Goal: Ask a question

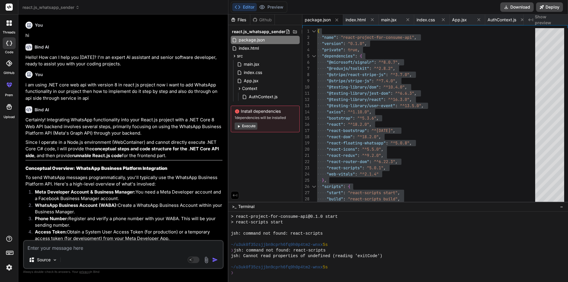
scroll to position [3869, 0]
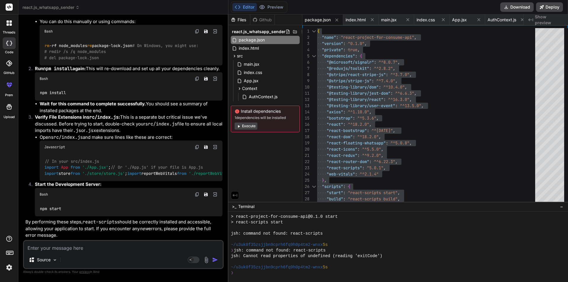
click at [113, 247] on textarea at bounding box center [123, 246] width 199 height 11
type textarea "a"
type textarea "x"
type textarea "ap"
type textarea "x"
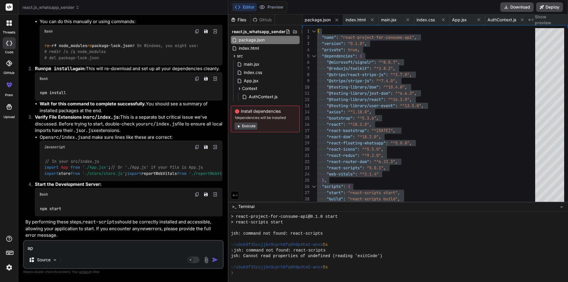
type textarea "app"
type textarea "x"
type textarea "appl"
type textarea "x"
type textarea "apply"
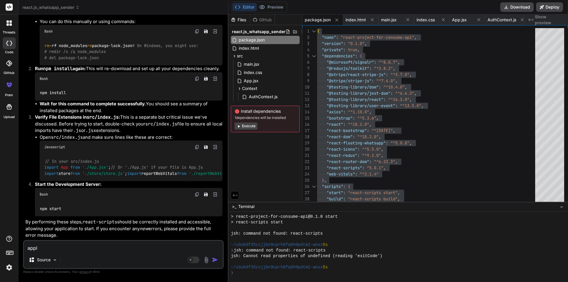
type textarea "x"
type textarea "apply"
type textarea "x"
type textarea "apply a"
type textarea "x"
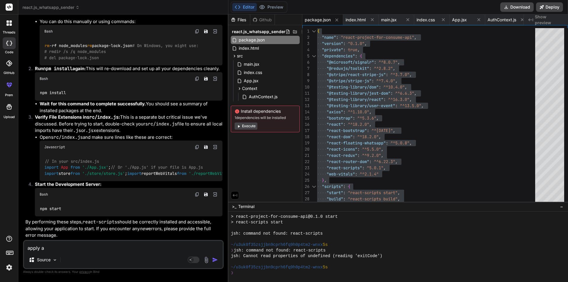
type textarea "apply as"
type textarea "x"
type textarea "apply asy"
type textarea "x"
type textarea "apply asyn"
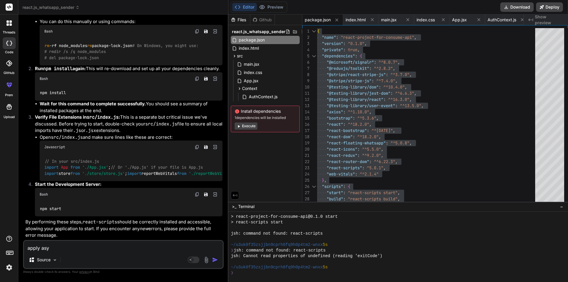
type textarea "x"
type textarea "apply async"
type textarea "x"
type textarea "apply async"
type textarea "x"
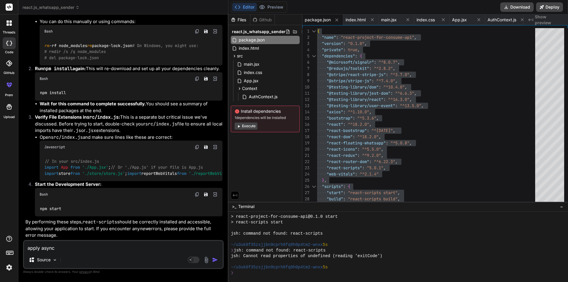
type textarea "apply async a"
type textarea "x"
type textarea "apply async aw"
type textarea "x"
type textarea "apply async awa"
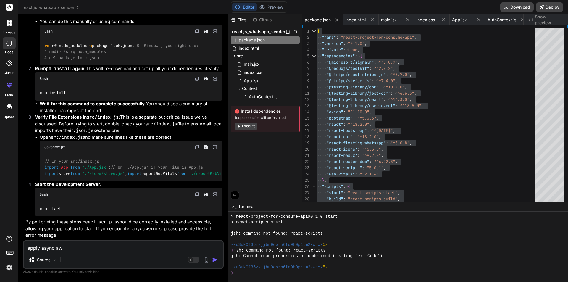
type textarea "x"
type textarea "apply async awai"
type textarea "x"
type textarea "apply async await"
type textarea "x"
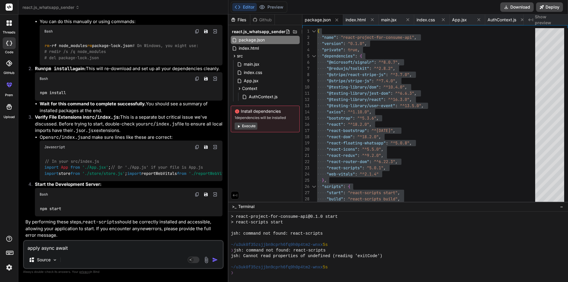
type textarea "apply async await"
type textarea "x"
type textarea "apply async await w"
type textarea "x"
type textarea "apply async await wi"
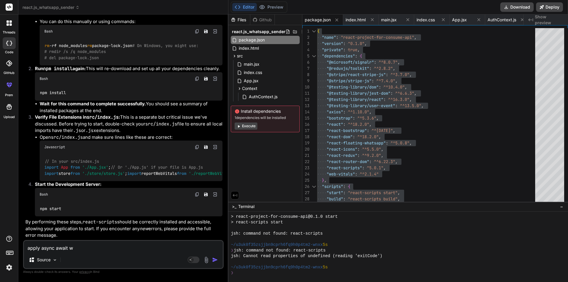
type textarea "x"
type textarea "apply async await wit"
type textarea "x"
type textarea "apply async await with"
type textarea "x"
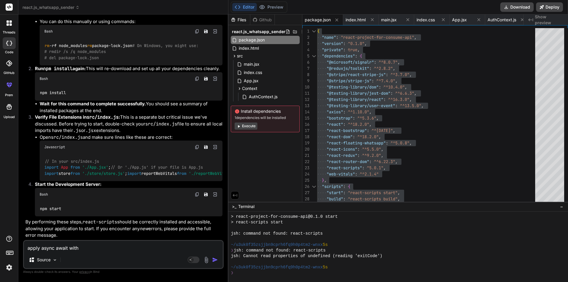
type textarea "apply async await with"
type textarea "x"
type textarea "apply async await with t"
type textarea "x"
type textarea "apply async await with th"
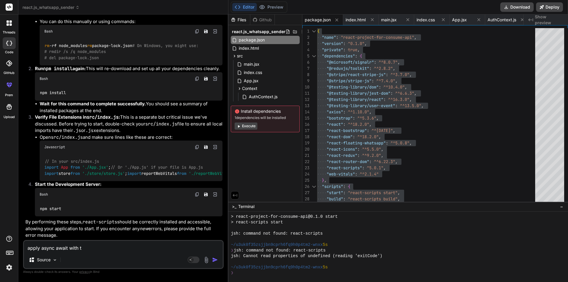
type textarea "x"
type textarea "apply async await with thi"
type textarea "x"
type textarea "apply async await with this"
type textarea "x"
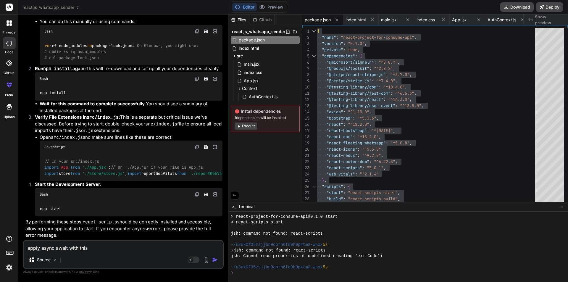
type textarea "apply async await with this"
type textarea "x"
type textarea "apply async await with this w"
type textarea "x"
type textarea "apply async await with this wh"
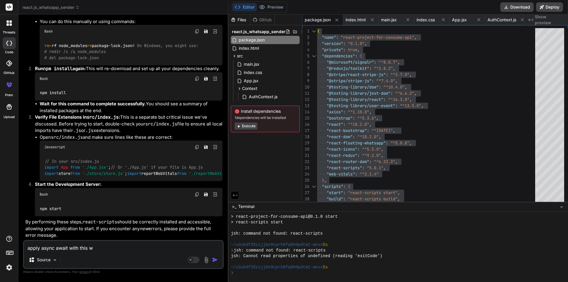
type textarea "x"
type textarea "apply async await with this whi"
type textarea "x"
type textarea "apply async await with this whic"
type textarea "x"
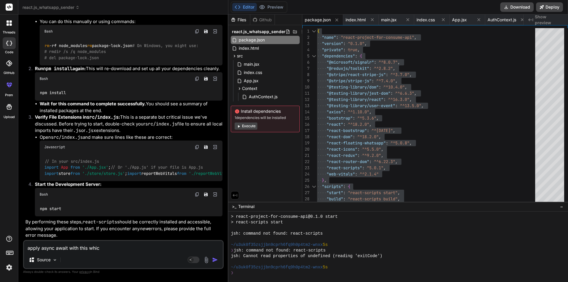
type textarea "apply async await with this which"
type textarea "x"
type textarea "apply async await with this which"
type textarea "x"
type textarea "apply async await with this which i"
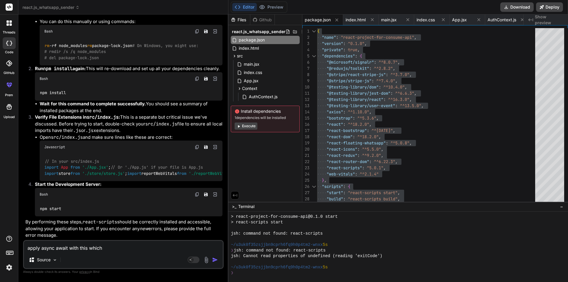
type textarea "x"
type textarea "apply async await with this which is"
type textarea "x"
type textarea "apply async await with this which is"
type textarea "x"
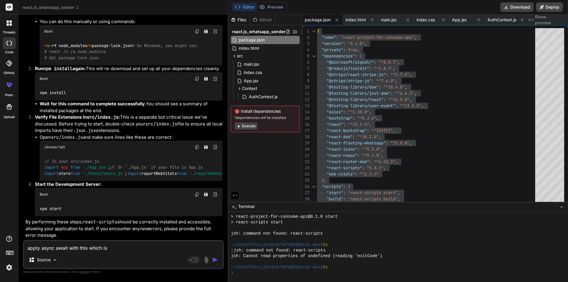
type textarea "apply async await with this which is u"
type textarea "x"
type textarea "apply async await with this which is us"
type textarea "x"
type textarea "apply async await with this which is usi"
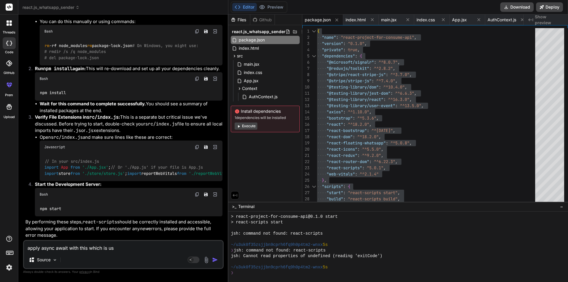
type textarea "x"
type textarea "apply async await with this which is usin"
type textarea "x"
type textarea "apply async await with this which is using"
type textarea "x"
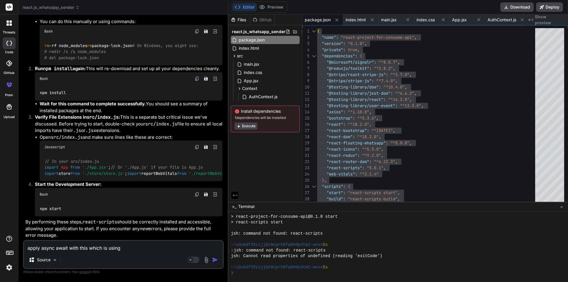
type textarea "apply async await with this which is using"
type textarea "x"
type textarea "apply async await with this which is using i"
type textarea "x"
type textarea "apply async await with this which is using in"
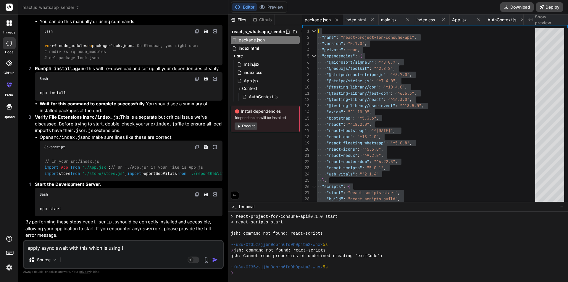
type textarea "x"
type textarea "apply async await with this which is using in"
type textarea "x"
type textarea "apply async await with this which is using in ."
type textarea "x"
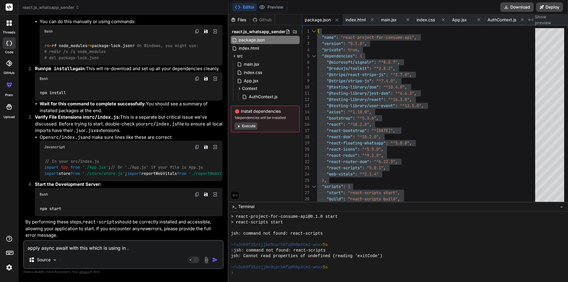
type textarea "apply async await with this which is using in .n"
type textarea "x"
type textarea "apply async await with this which is using in .ne"
type textarea "x"
type textarea "apply async await with this which is using in .net"
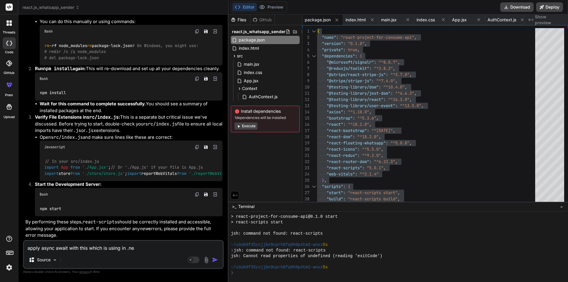
type textarea "x"
type textarea "apply async await with this which is using in .net"
type textarea "x"
type textarea "apply async await with this which is using in .net 4"
type textarea "x"
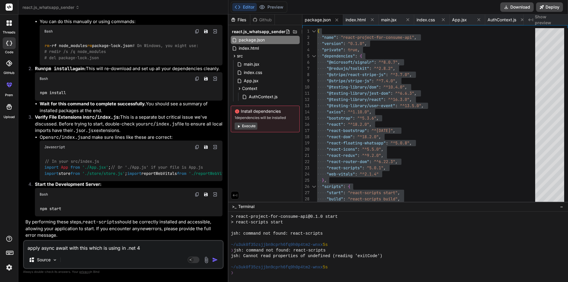
type textarea "apply async await with this which is using in .net 4."
type textarea "x"
type textarea "apply async await with this which is using in .net 4.8"
type textarea "x"
type textarea "apply async await with this which is using in .net 4.8"
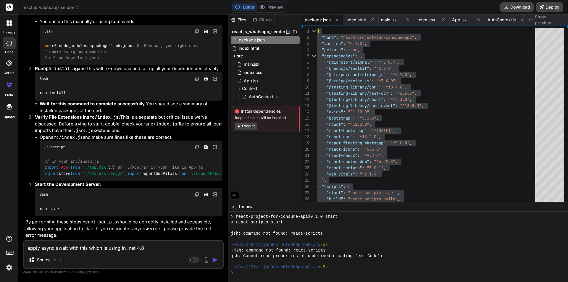
type textarea "x"
type textarea "apply async await with this which is using in .net 4.8 e"
type textarea "x"
type textarea "apply async await with this which is using in .net 4.8 en"
type textarea "x"
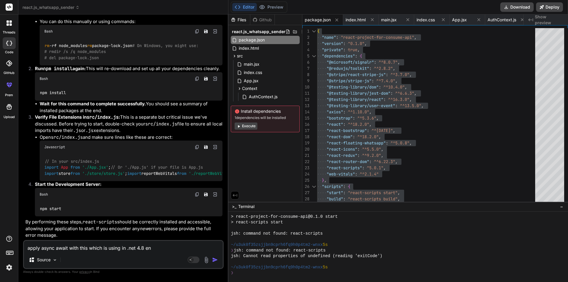
type textarea "apply async await with this which is using in .net 4.8 ent"
type textarea "x"
type textarea "apply async await with this which is using in .net 4.8 enti"
type textarea "x"
type textarea "apply async await with this which is using in .net 4.8 entit"
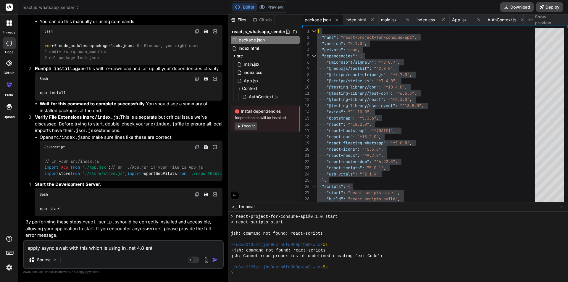
type textarea "x"
type textarea "apply async await with this which is using in .net 4.8 entity"
type textarea "x"
type textarea "apply async await with this which is using in .net 4.8 entity"
type textarea "x"
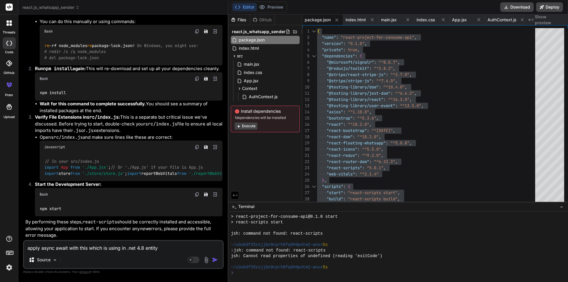
type textarea "apply async await with this which is using in .net 4.8 entity f"
type textarea "x"
type textarea "apply async await with this which is using in .net 4.8 entity fr"
type textarea "x"
type textarea "apply async await with this which is using in .net 4.8 entity fra"
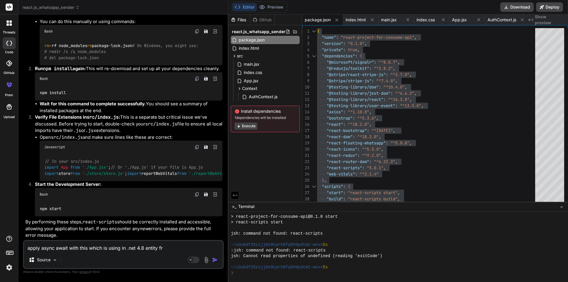
type textarea "x"
type textarea "apply async await with this which is using in .net 4.8 entity fram"
type textarea "x"
type textarea "apply async await with this which is using in .net 4.8 entity frame"
type textarea "x"
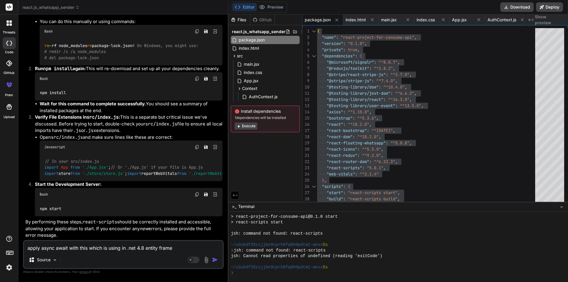
type textarea "apply async await with this which is using in .net 4.8 entity framew"
type textarea "x"
type textarea "apply async await with this which is using in .net 4.8 entity framewo"
type textarea "x"
type textarea "apply async await with this which is using in .net 4.8 entity framewor"
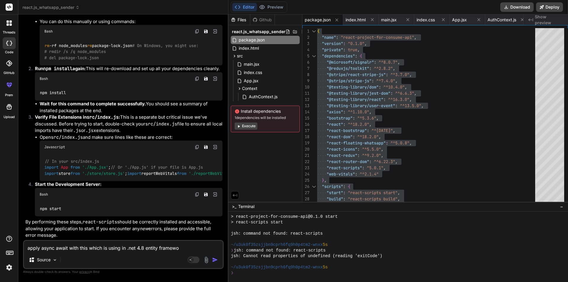
type textarea "x"
type textarea "apply async await with this which is using in .net 4.8 entity framework"
type textarea "x"
type textarea "apply async await with this which is using in .net 4.8 entity framework"
type textarea "x"
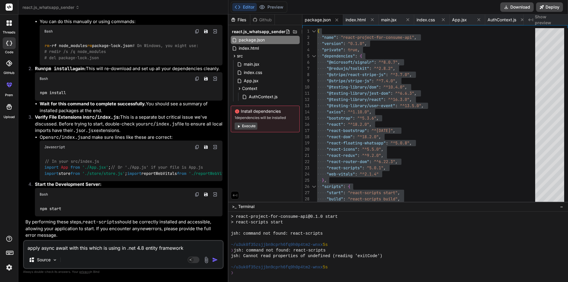
type textarea "apply async await with this which is using in .net 4.8 entity framework"
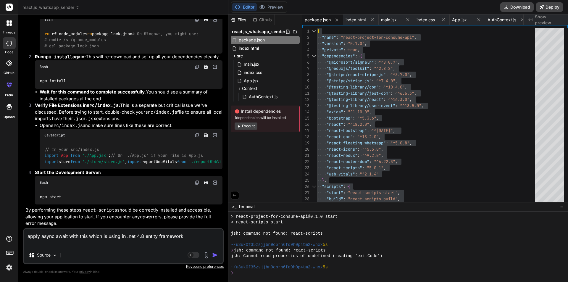
type textarea "x"
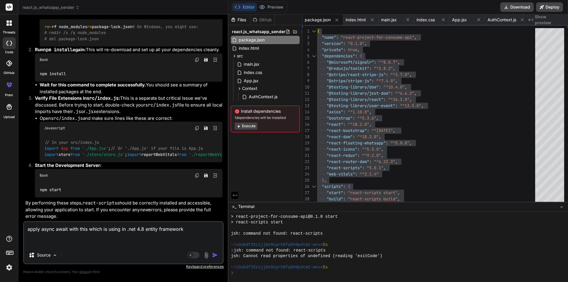
paste textarea "public async Task<int> SaveCloseMonthDate(List<int> divList, DateTime? closeMon…"
type textarea "apply async await with this which is using in .net 4.8 entity framework public …"
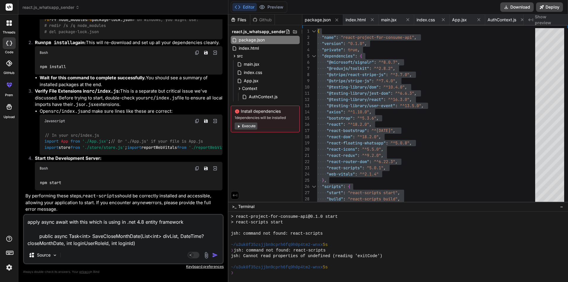
type textarea "x"
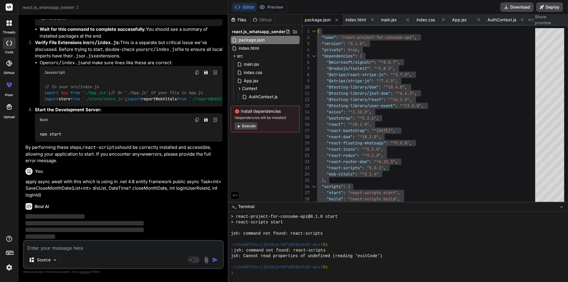
scroll to position [10606, 0]
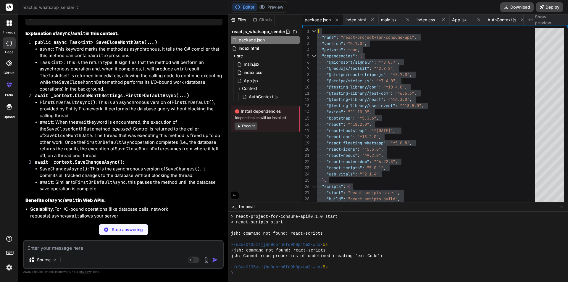
type textarea "x"
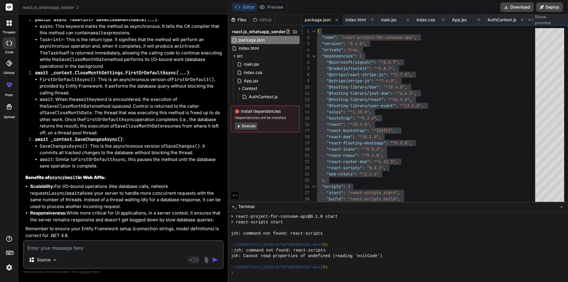
scroll to position [10699, 0]
drag, startPoint x: 24, startPoint y: 124, endPoint x: 117, endPoint y: 130, distance: 92.8
click at [117, 130] on div "You hi Bind AI Hello! How can I help you [DATE]? I'm an expert AI assistant and…" at bounding box center [123, 150] width 201 height 263
copy p "I understand you're asking how to apply async and await within a C# method that…"
click at [93, 251] on textarea at bounding box center [123, 246] width 199 height 11
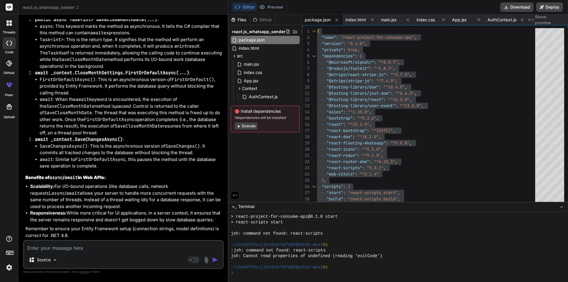
paste textarea "I understand you're asking how to apply async and await within a C# method that…"
type textarea "I understand you're asking how to apply async and await within a C# method that…"
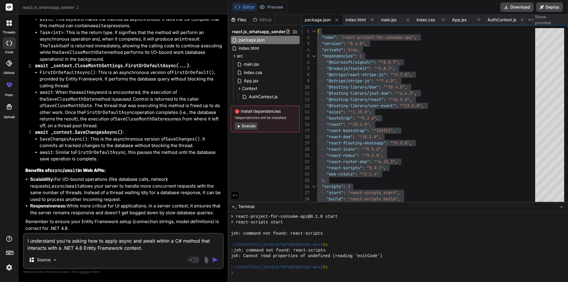
type textarea "x"
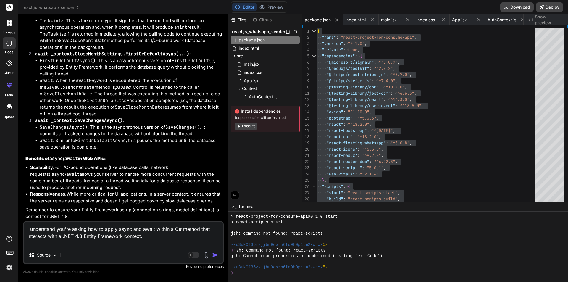
type textarea "I understand you're asking how to apply async and await within a C# method that…"
type textarea "x"
type textarea "I understand you're asking how to apply async and await within a C# method that…"
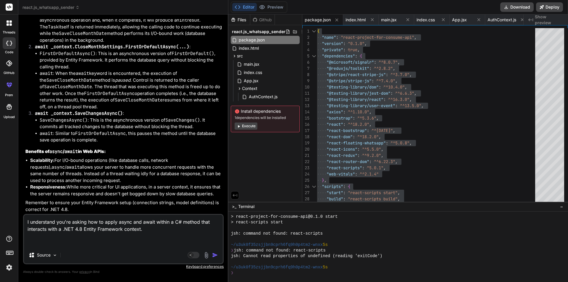
type textarea "x"
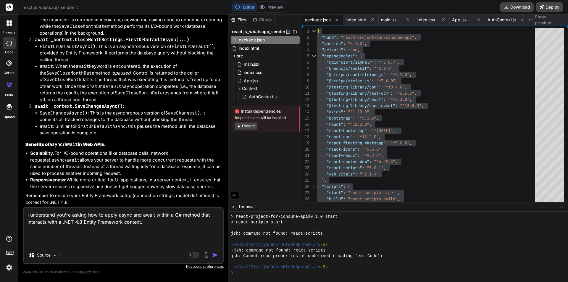
paste textarea "public async Task<int> SaveCloseMonthDate(List<int> divList, DateTime? closeMon…"
type textarea "I understand you're asking how to apply async and await within a C# method that…"
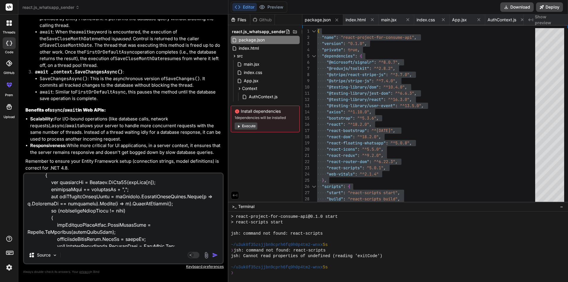
scroll to position [1, 0]
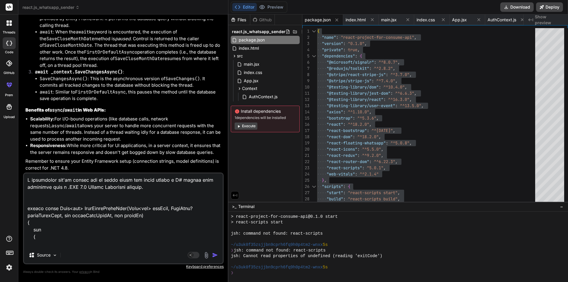
type textarea "x"
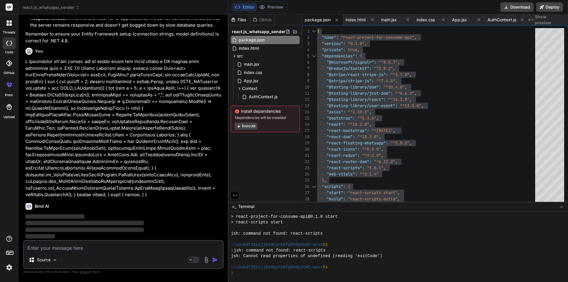
scroll to position [11693, 0]
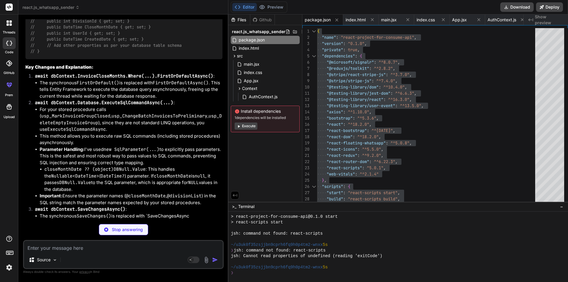
type textarea "x"
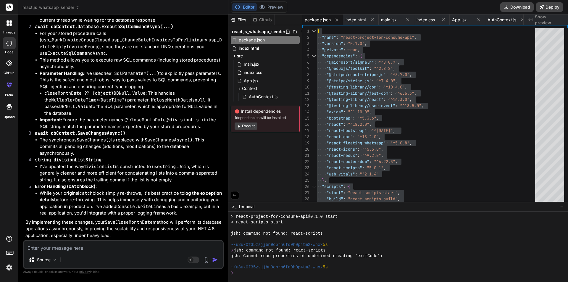
scroll to position [11752, 0]
drag, startPoint x: 156, startPoint y: 137, endPoint x: 123, endPoint y: 120, distance: 36.5
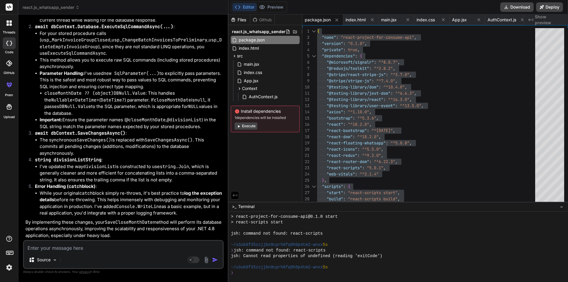
copy p "I understand you're asking how to apply async and await within a C# method that…"
click at [118, 247] on textarea at bounding box center [123, 246] width 199 height 11
paste textarea "I understand you're asking how to apply async and await within a C# method that…"
type textarea "I understand you're asking how to apply async and await within a C# method that…"
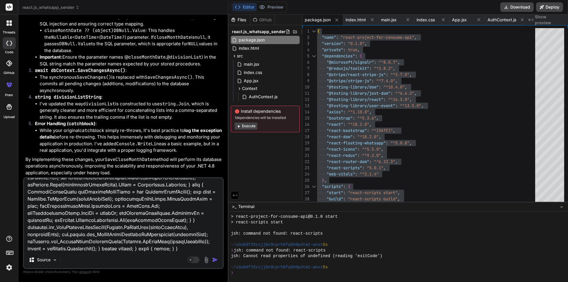
type textarea "x"
type textarea "I understand you're asking how to apply async and await within a C# method that…"
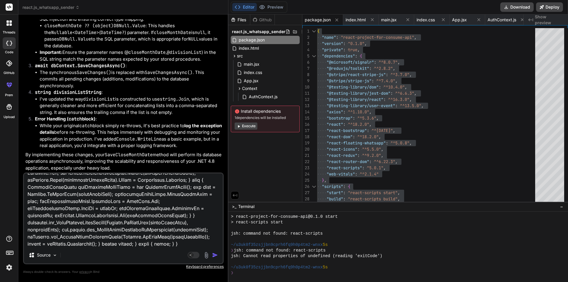
type textarea "x"
type textarea "I understand you're asking how to apply async and await within a C# method that…"
type textarea "x"
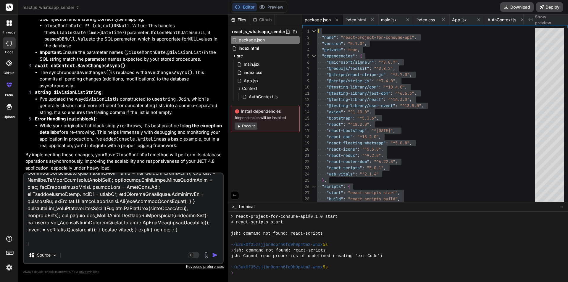
type textarea "I understand you're asking how to apply async and await within a C# method that…"
type textarea "x"
type textarea "I understand you're asking how to apply async and await within a C# method that…"
type textarea "x"
type textarea "I understand you're asking how to apply async and await within a C# method that…"
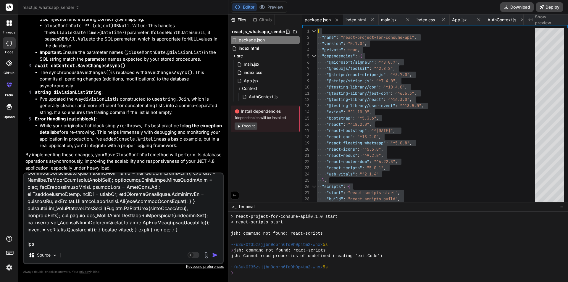
type textarea "x"
type textarea "I understand you're asking how to apply async and await within a C# method that…"
type textarea "x"
type textarea "I understand you're asking how to apply async and await within a C# method that…"
type textarea "x"
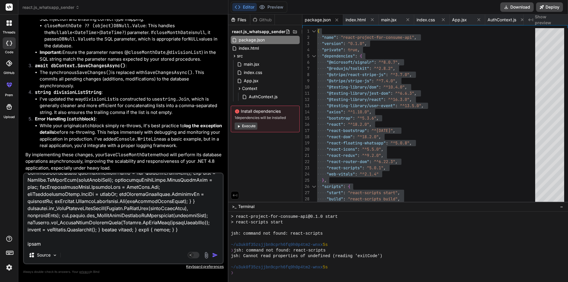
type textarea "I understand you're asking how to apply async and await within a C# method that…"
type textarea "x"
paste textarea "public virtual int usp_MarkInvoiceGroupClosed(Nullable<System.DateTime> closeMo…"
type textarea "I understand you're asking how to apply async and await within a C# method that…"
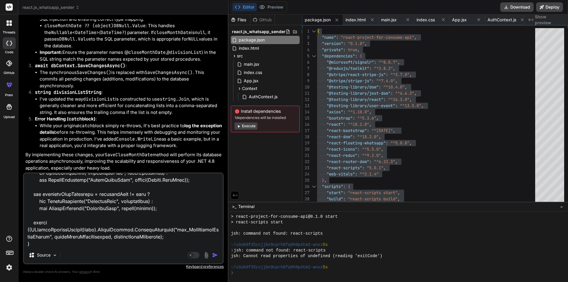
scroll to position [221, 0]
type textarea "x"
type textarea "I understand you're asking how to apply async and await within a C# method that…"
type textarea "x"
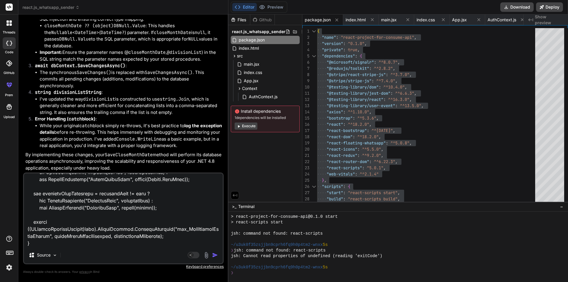
paste textarea "public virtual int usp_ChangeBatchInvoicesToPreliminary(string divisionList) { …"
type textarea "I understand you're asking how to apply async and await within a C# method that…"
type textarea "x"
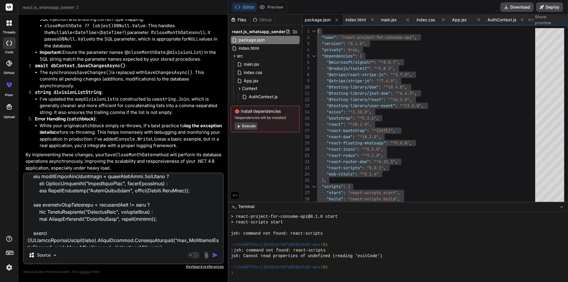
type textarea "I understand you're asking how to apply async and await within a C# method that…"
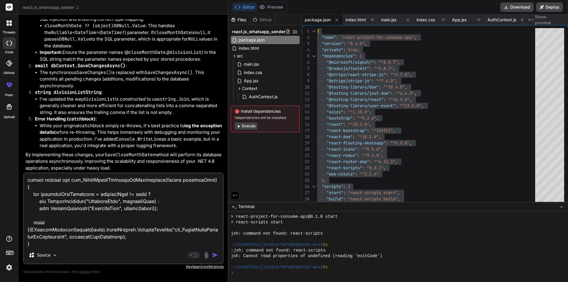
scroll to position [300, 0]
type textarea "x"
type textarea "I understand you're asking how to apply async and await within a C# method that…"
type textarea "x"
type textarea "I understand you're asking how to apply async and await within a C# method that…"
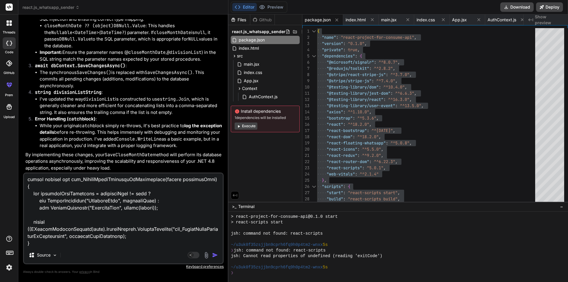
type textarea "x"
paste textarea "public virtual int usp_DeleteEmptyInvoiceGroup(Nullable<System.DateTime> closeM…"
type textarea "I understand you're asking how to apply async and await within a C# method that…"
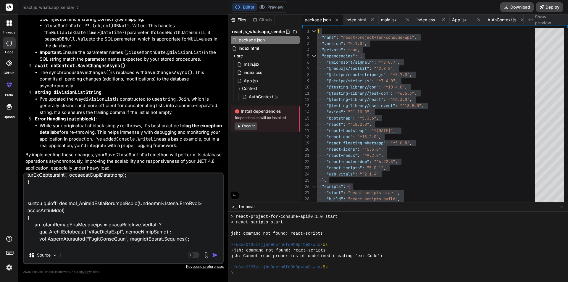
scroll to position [302, 0]
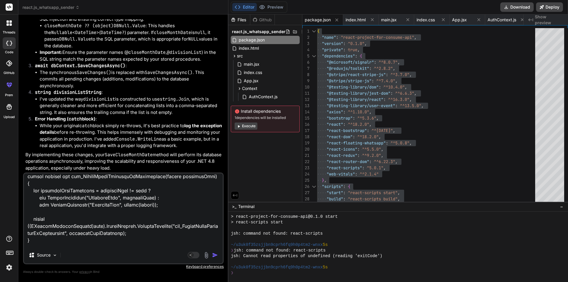
type textarea "x"
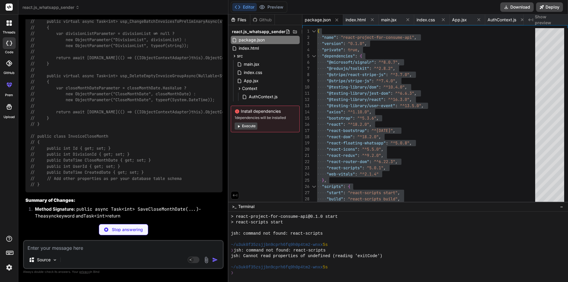
scroll to position [13455, 0]
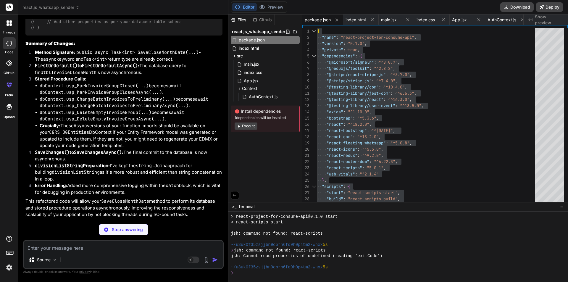
type textarea "x"
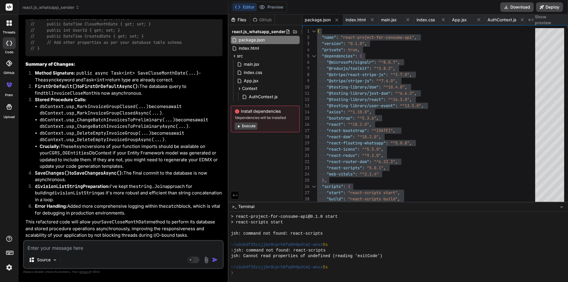
scroll to position [13991, 0]
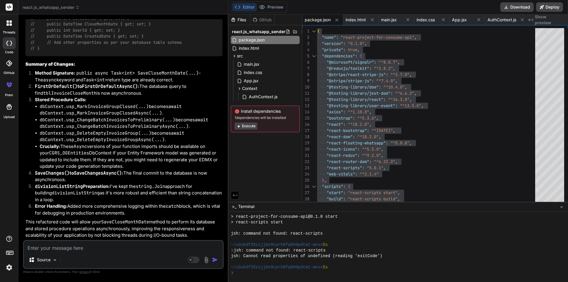
drag, startPoint x: 126, startPoint y: 207, endPoint x: 183, endPoint y: 198, distance: 57.4
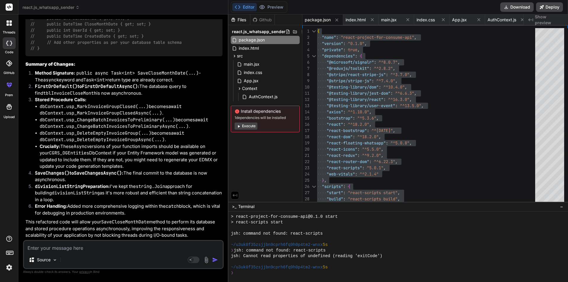
drag, startPoint x: 73, startPoint y: 192, endPoint x: 123, endPoint y: 193, distance: 49.7
copy span "await [DOMAIN_NAME](() =>"
drag, startPoint x: 55, startPoint y: 191, endPoint x: 226, endPoint y: 191, distance: 171.1
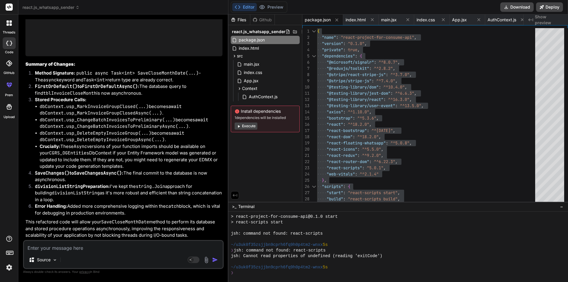
click at [226, 191] on div "Bind AI Web Search Created with Pixso. Code Generator You hi Bind AI Hello! How…" at bounding box center [123, 148] width 210 height 267
copy span "return await [DOMAIN_NAME](() => ((IObjectContextAdapter)this).ObjectContext.Ex…"
click at [68, 247] on textarea at bounding box center [123, 246] width 199 height 11
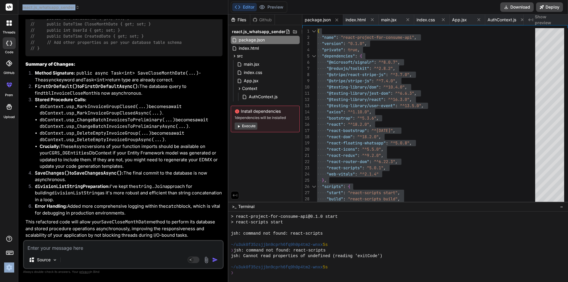
drag, startPoint x: 62, startPoint y: 193, endPoint x: 0, endPoint y: 195, distance: 61.6
click at [0, 195] on div "threads code GitHub prem Upload react.js_whatsapp_sender Created with Pixso. Bi…" at bounding box center [284, 141] width 568 height 282
drag, startPoint x: 48, startPoint y: 151, endPoint x: 59, endPoint y: 226, distance: 76.6
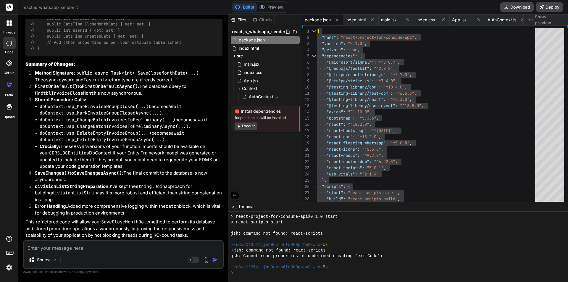
copy code "public virtual async Task<int> usp_MarkInvoiceGroupClosedAsync(Nullable<System.…"
drag, startPoint x: 152, startPoint y: 213, endPoint x: 145, endPoint y: 209, distance: 8.5
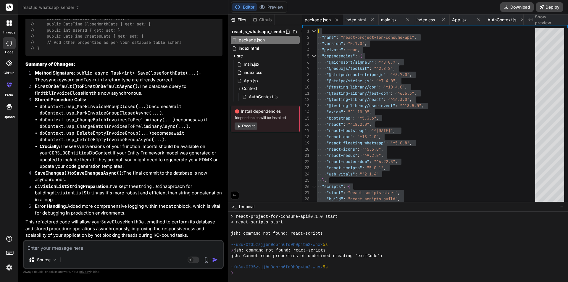
scroll to position [14110, 0]
drag, startPoint x: 88, startPoint y: 126, endPoint x: 116, endPoint y: 129, distance: 28.0
copy span "[DOMAIN_NAME](()"
click at [81, 247] on textarea at bounding box center [123, 246] width 199 height 11
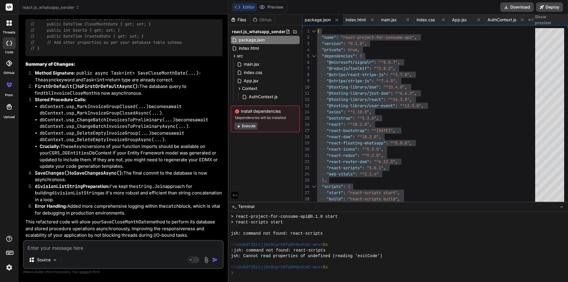
type textarea "f"
type textarea "x"
type textarea "fr"
type textarea "x"
type textarea "fro"
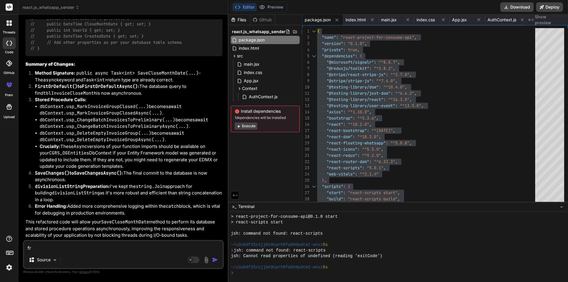
type textarea "x"
paste textarea "[DOMAIN_NAME](()"
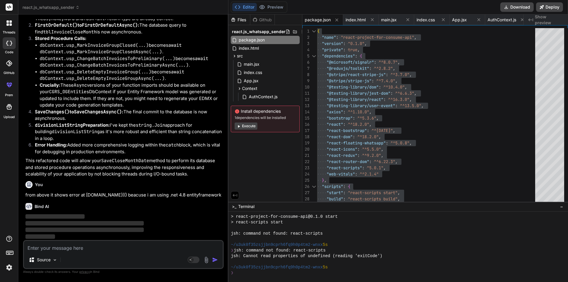
scroll to position [14379, 0]
click at [75, 249] on textarea at bounding box center [123, 246] width 199 height 11
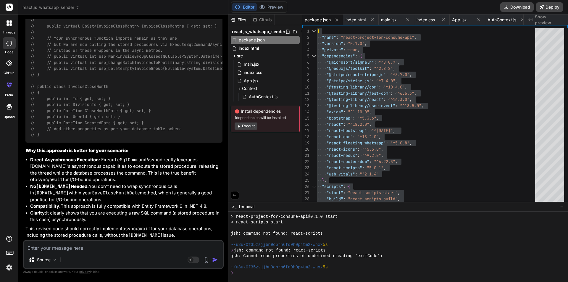
scroll to position [13145, 0]
drag, startPoint x: 103, startPoint y: 180, endPoint x: 80, endPoint y: 147, distance: 40.6
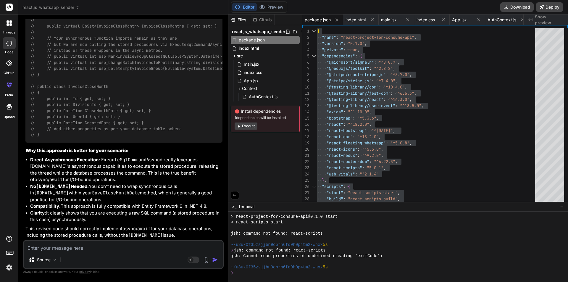
click at [24, 157] on div "You hi Bind AI Hello! How can I help you [DATE]? I'm an expert AI assistant and…" at bounding box center [123, 129] width 199 height 221
copy p "I understand you're asking how to apply async and await within a C# method that…"
click at [77, 249] on textarea at bounding box center [123, 246] width 199 height 11
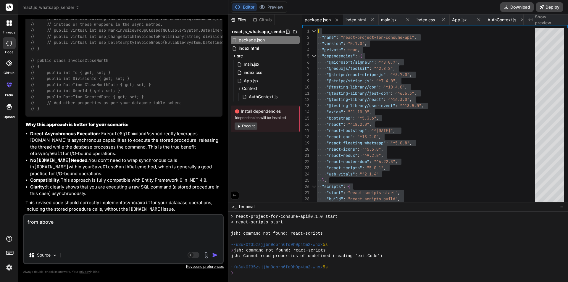
paste textarea "I understand you're asking how to apply async and await within a C# method that…"
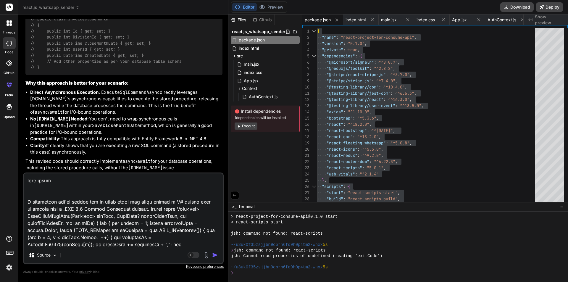
scroll to position [249, 0]
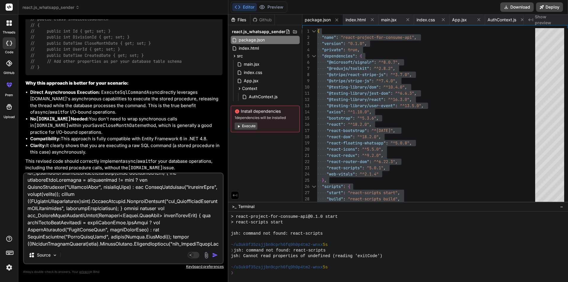
click at [125, 248] on div "Source Agent Mode. When this toggle is activated, AI automatically makes decisi…" at bounding box center [123, 219] width 201 height 92
click at [128, 244] on textarea at bounding box center [123, 209] width 199 height 73
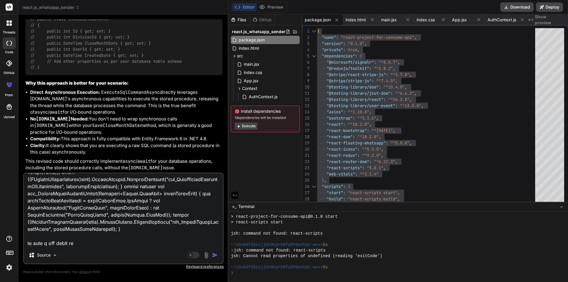
scroll to position [14151, 0]
drag, startPoint x: 88, startPoint y: 87, endPoint x: 118, endPoint y: 86, distance: 29.3
copy span "[DOMAIN_NAME](()"
click at [99, 231] on textarea at bounding box center [123, 209] width 199 height 73
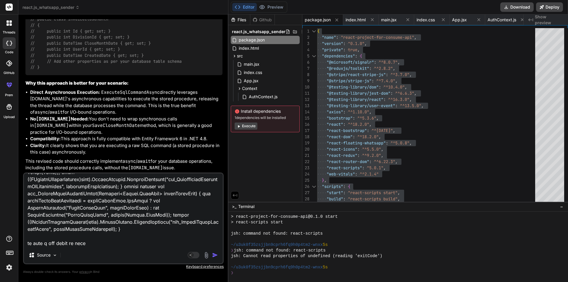
paste textarea "[DOMAIN_NAME](()"
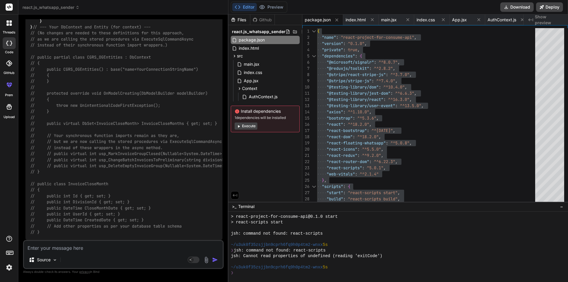
scroll to position [16768, 0]
click at [111, 126] on span "// public virtual DbSet<InvoiceCloseMonth> InvoiceCloseMonths { get; set; }" at bounding box center [123, 123] width 187 height 5
click at [135, 248] on textarea at bounding box center [123, 246] width 199 height 11
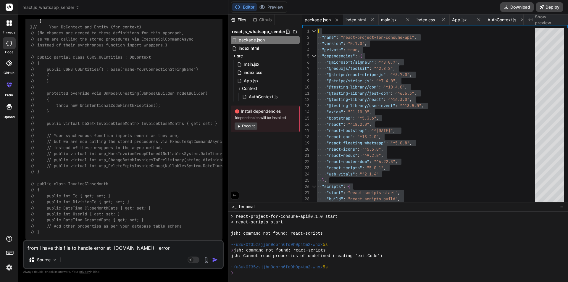
click at [39, 246] on textarea "from i have this file to handle error at [DOMAIN_NAME]( error" at bounding box center [123, 246] width 199 height 11
click at [178, 248] on textarea "from above i have this file to handle error at [DOMAIN_NAME]( error" at bounding box center [123, 246] width 199 height 11
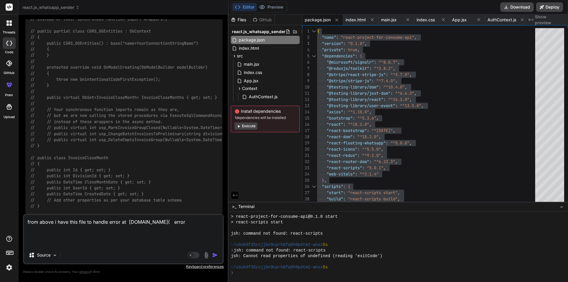
paste textarea "//-----------------------------------------------------------------------------…"
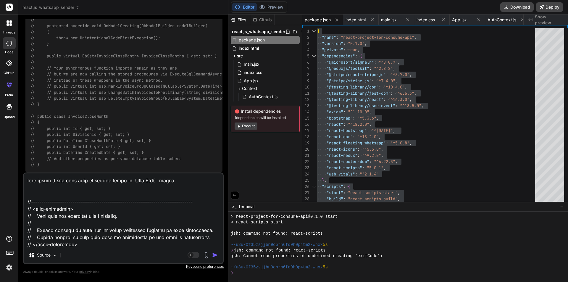
scroll to position [405, 0]
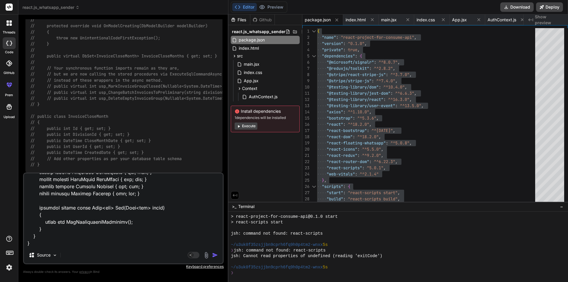
drag, startPoint x: 44, startPoint y: 215, endPoint x: 161, endPoint y: 218, distance: 117.6
click at [161, 218] on textarea at bounding box center [123, 209] width 199 height 73
click at [38, 238] on textarea at bounding box center [123, 209] width 199 height 73
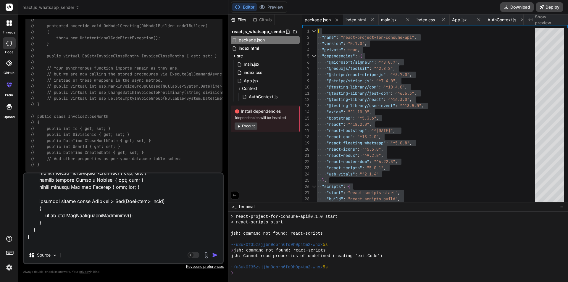
scroll to position [413, 0]
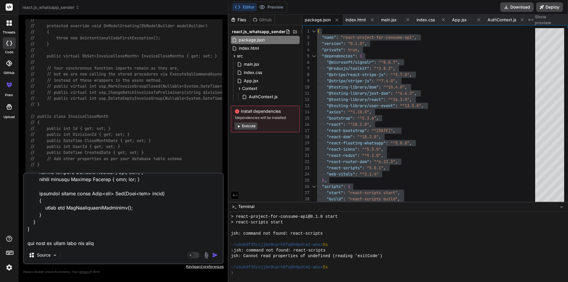
paste textarea "public virtual async Task<int> usp_MarkInvoiceGroupClosedAsync(Nullable<System.…"
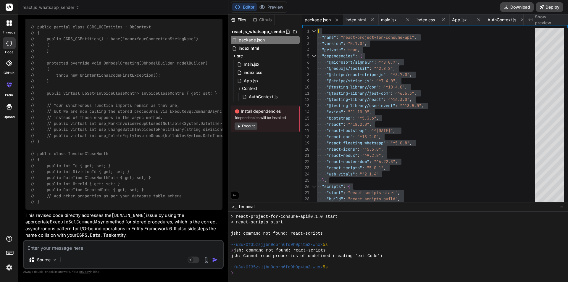
scroll to position [17651, 0]
drag, startPoint x: 119, startPoint y: 97, endPoint x: 167, endPoint y: 97, distance: 47.4
copy p "[DOMAIN_NAME] ."
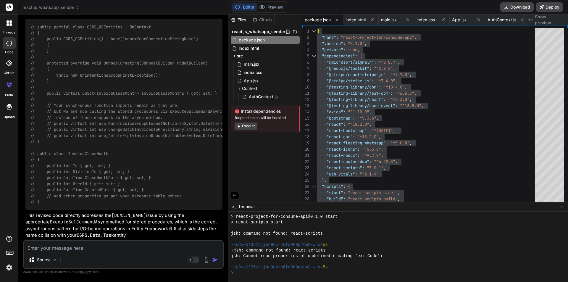
click at [119, 249] on textarea at bounding box center [123, 246] width 199 height 11
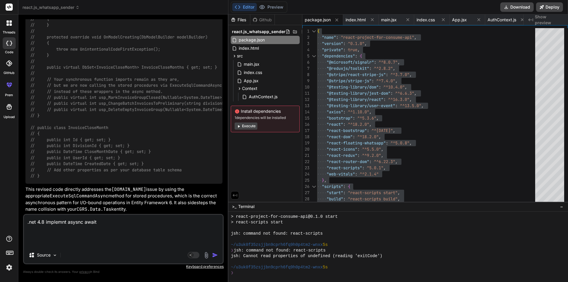
paste textarea "public virtual int usp_MarkInvoiceGroupClosedAsync(Nullable<System.DateTime> cl…"
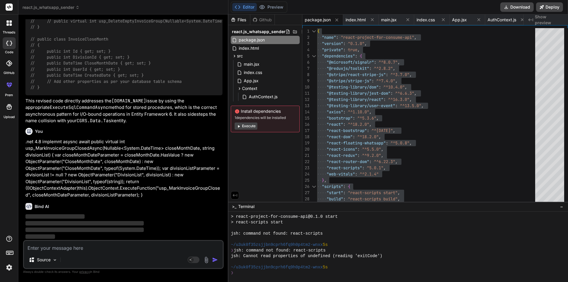
scroll to position [18624, 0]
click at [245, 9] on button "Editor" at bounding box center [244, 7] width 25 height 8
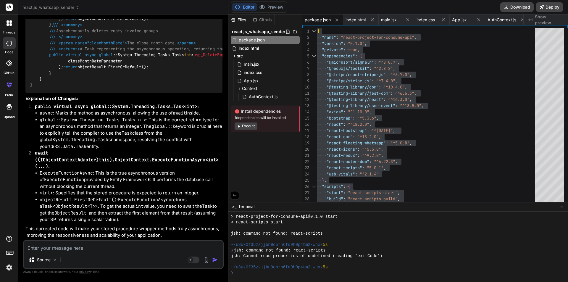
scroll to position [19105, 0]
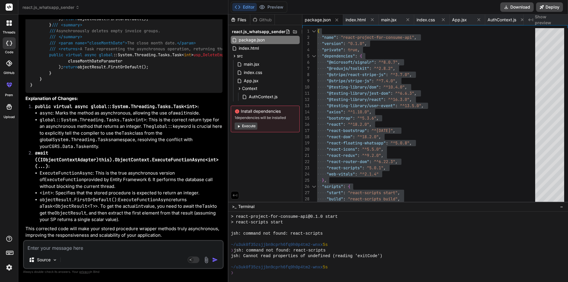
scroll to position [18986, 0]
copy code "public virtual async global ::System.Threading.Tasks. Task< int > usp_MarkInvoi…"
click at [104, 247] on textarea at bounding box center [123, 246] width 199 height 11
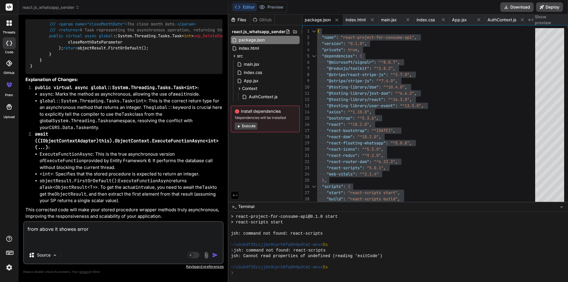
paste textarea "public virtual async global::System.Threading.Tasks.Task<int> usp_MarkInvoiceGr…"
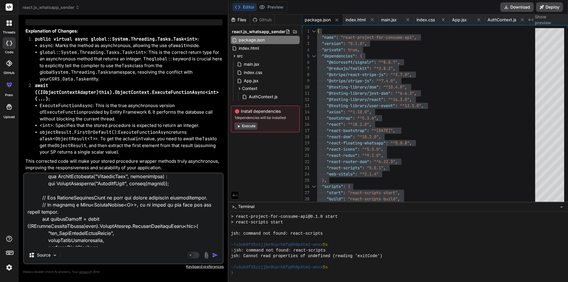
scroll to position [76, 0]
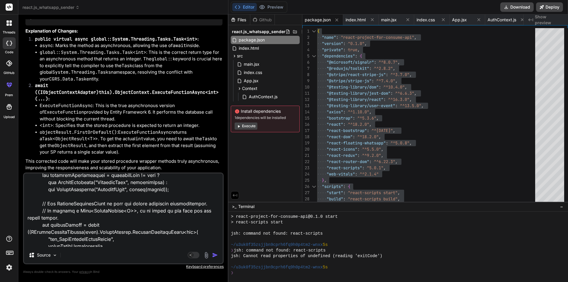
click at [154, 231] on textarea at bounding box center [123, 209] width 199 height 73
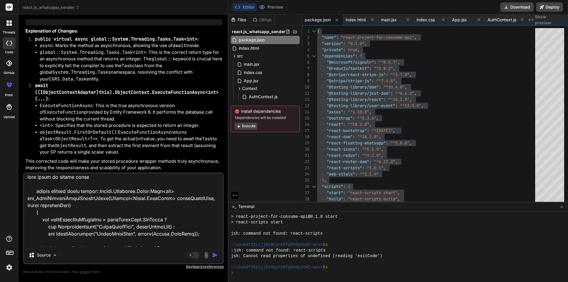
scroll to position [0, 0]
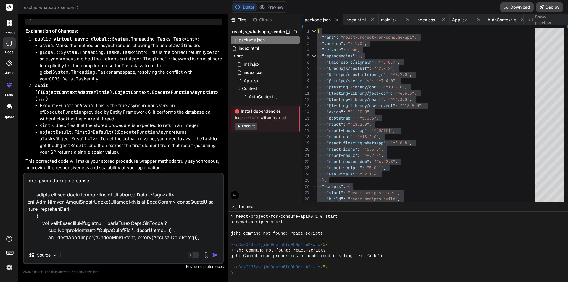
click at [143, 186] on textarea at bounding box center [123, 209] width 199 height 73
click at [144, 184] on textarea at bounding box center [123, 209] width 199 height 73
click at [148, 179] on textarea at bounding box center [123, 209] width 199 height 73
paste textarea "ExecuteFunctionAsync"
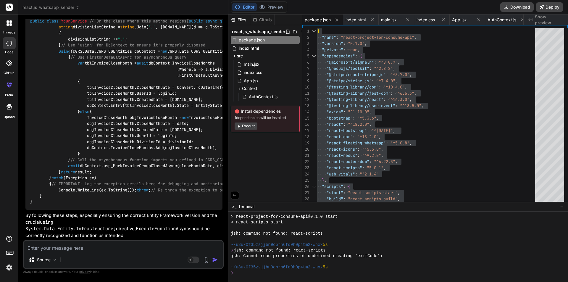
scroll to position [0, 208]
drag, startPoint x: 108, startPoint y: 210, endPoint x: 226, endPoint y: 209, distance: 118.1
click at [226, 209] on div "Bind AI Web Search Created with Pixso. Code Generator You hi Bind AI Hello! How…" at bounding box center [123, 148] width 210 height 267
drag, startPoint x: 168, startPoint y: 211, endPoint x: 19, endPoint y: 209, distance: 148.6
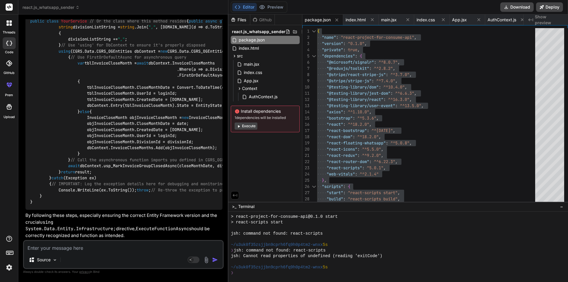
click at [19, 209] on div "Bind AI Web Search Created with Pixso. Code Generator You hi Bind AI Hello! How…" at bounding box center [123, 148] width 210 height 267
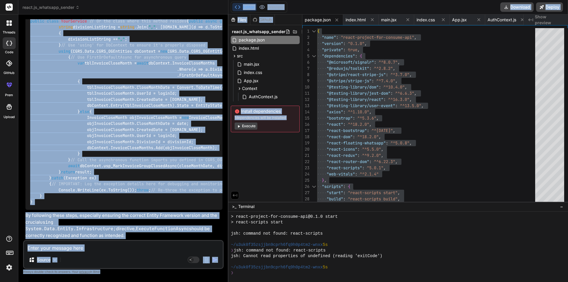
drag, startPoint x: 152, startPoint y: 126, endPoint x: 232, endPoint y: 128, distance: 79.9
click at [232, 128] on div "threads code GitHub prem Upload react.js_whatsapp_sender Created with Pixso. Bi…" at bounding box center [284, 141] width 568 height 282
drag, startPoint x: 188, startPoint y: 113, endPoint x: 127, endPoint y: 115, distance: 61.0
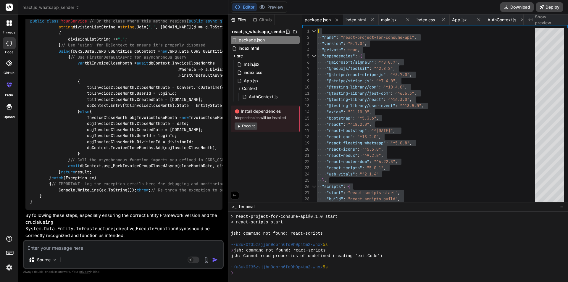
drag, startPoint x: 73, startPoint y: 118, endPoint x: 17, endPoint y: 112, distance: 57.1
click at [17, 112] on div "threads code GitHub prem Upload react.js_whatsapp_sender Created with Pixso. Bi…" at bounding box center [284, 141] width 568 height 282
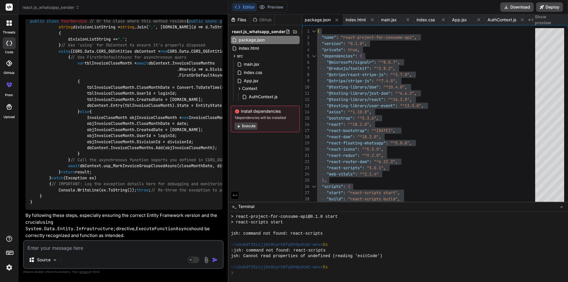
scroll to position [0, 165]
drag, startPoint x: 128, startPoint y: 119, endPoint x: 29, endPoint y: 116, distance: 98.6
drag, startPoint x: 101, startPoint y: 198, endPoint x: 53, endPoint y: 189, distance: 48.9
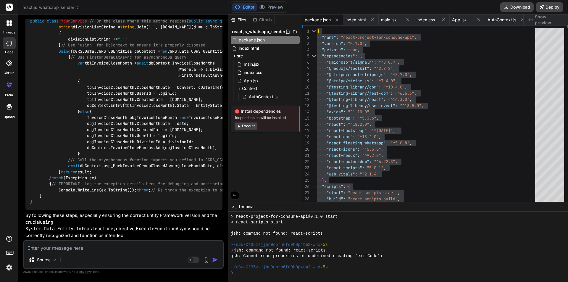
drag, startPoint x: 83, startPoint y: 207, endPoint x: 19, endPoint y: 199, distance: 64.7
click at [19, 199] on div "Bind AI Web Search Created with Pixso. Code Generator You hi Bind AI Hello! How…" at bounding box center [123, 148] width 210 height 267
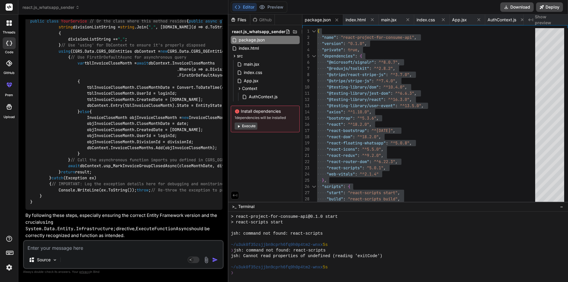
drag, startPoint x: 48, startPoint y: 120, endPoint x: 68, endPoint y: 173, distance: 57.6
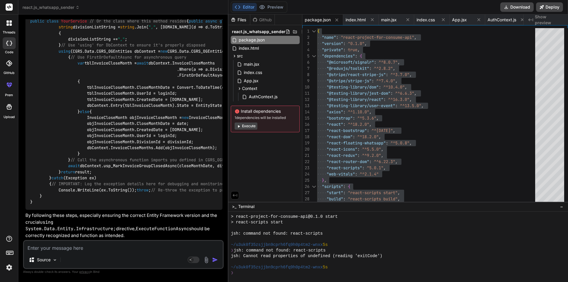
scroll to position [20495, 0]
